Goal: Find specific page/section: Find specific page/section

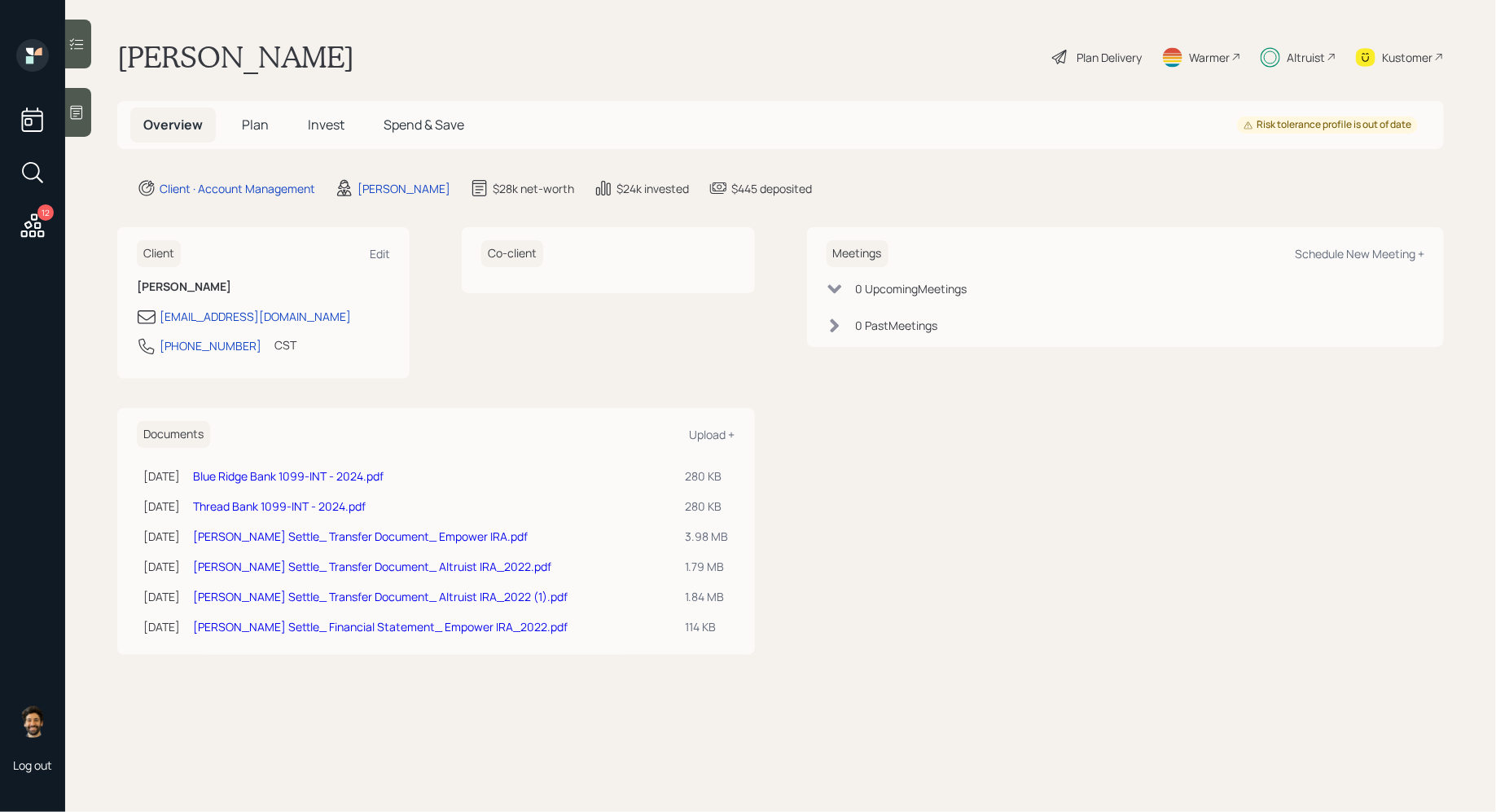
click at [1281, 50] on div "Altruist" at bounding box center [1299, 57] width 76 height 36
click at [1308, 65] on div "Altruist" at bounding box center [1299, 57] width 76 height 36
